Goal: Information Seeking & Learning: Learn about a topic

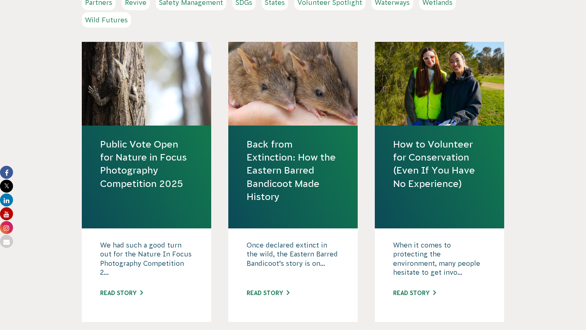
scroll to position [369, 0]
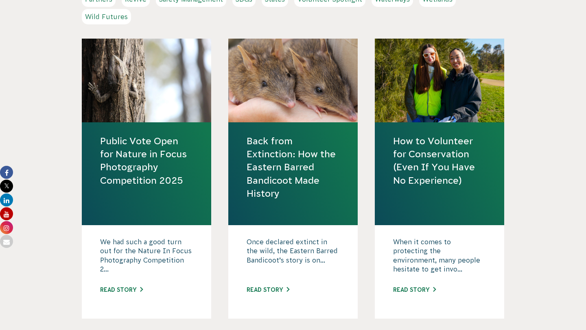
click at [259, 176] on link "Back from Extinction: How the Eastern Barred Bandicoot Made History" at bounding box center [292, 167] width 93 height 65
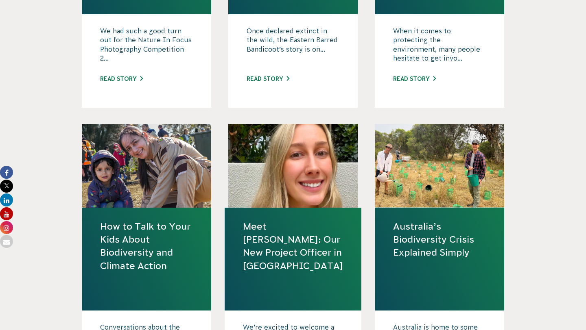
scroll to position [592, 0]
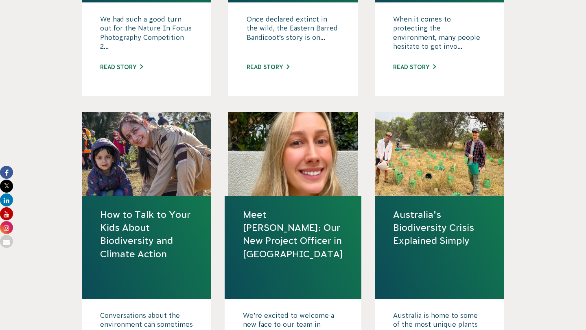
click at [164, 233] on link "How to Talk to Your Kids About Biodiversity and Climate Action" at bounding box center [146, 234] width 93 height 52
